Goal: Task Accomplishment & Management: Use online tool/utility

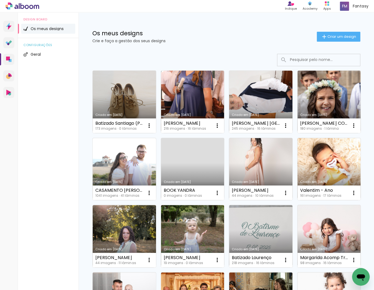
click at [298, 62] on input at bounding box center [326, 59] width 79 height 11
type input "D"
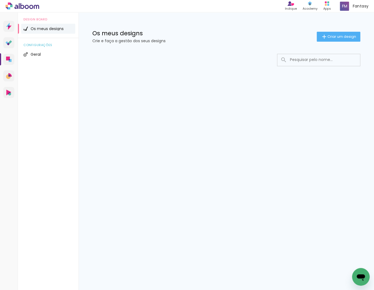
click at [295, 60] on input at bounding box center [326, 59] width 79 height 11
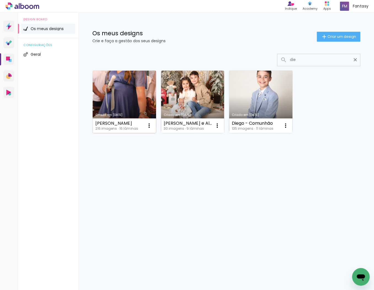
type input "die"
type paper-input "die"
click at [116, 100] on link "Criado em [DATE]" at bounding box center [124, 102] width 63 height 62
